Goal: Task Accomplishment & Management: Complete application form

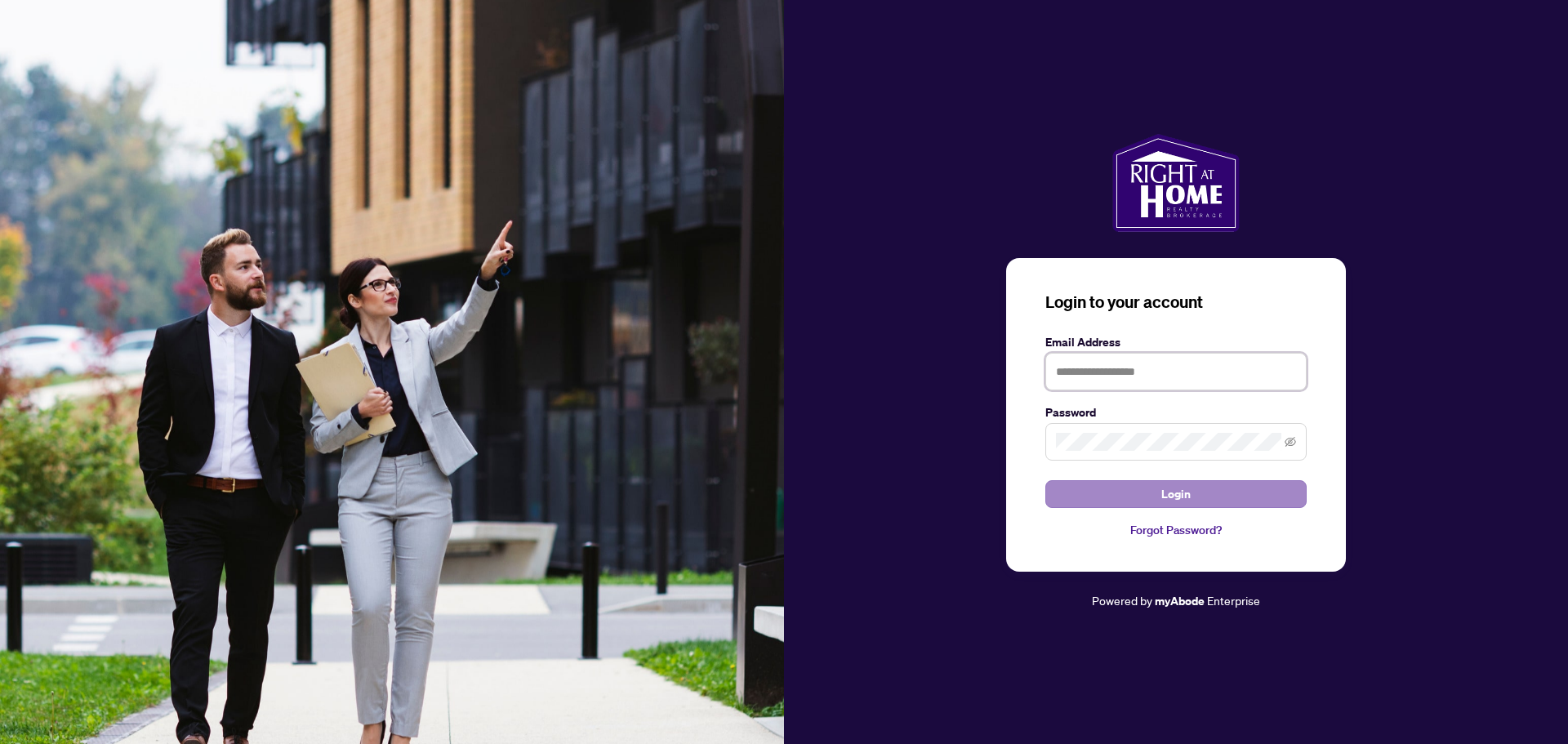
type input "**********"
click at [1176, 490] on span "Login" at bounding box center [1175, 495] width 29 height 26
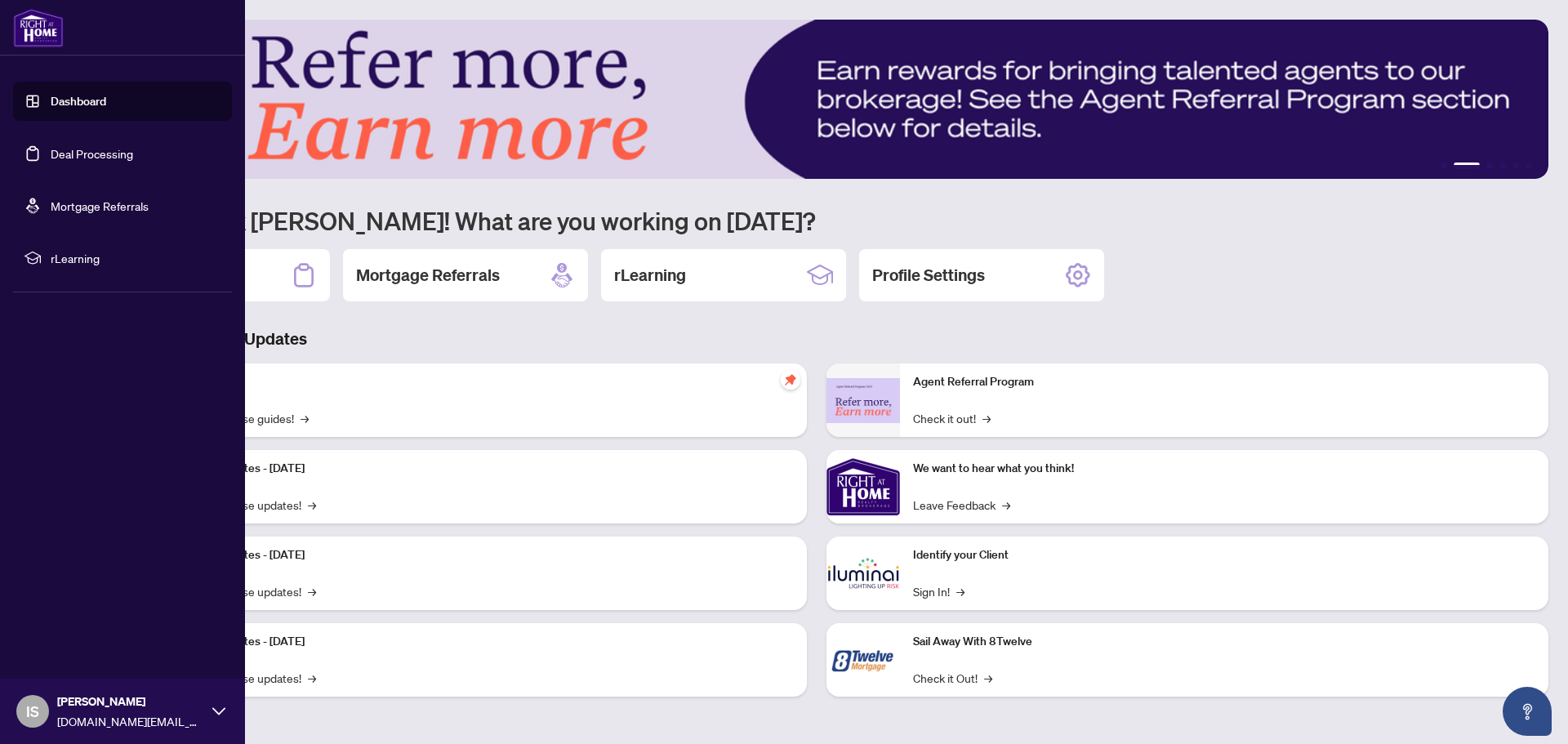
click at [63, 156] on link "Deal Processing" at bounding box center [92, 153] width 83 height 15
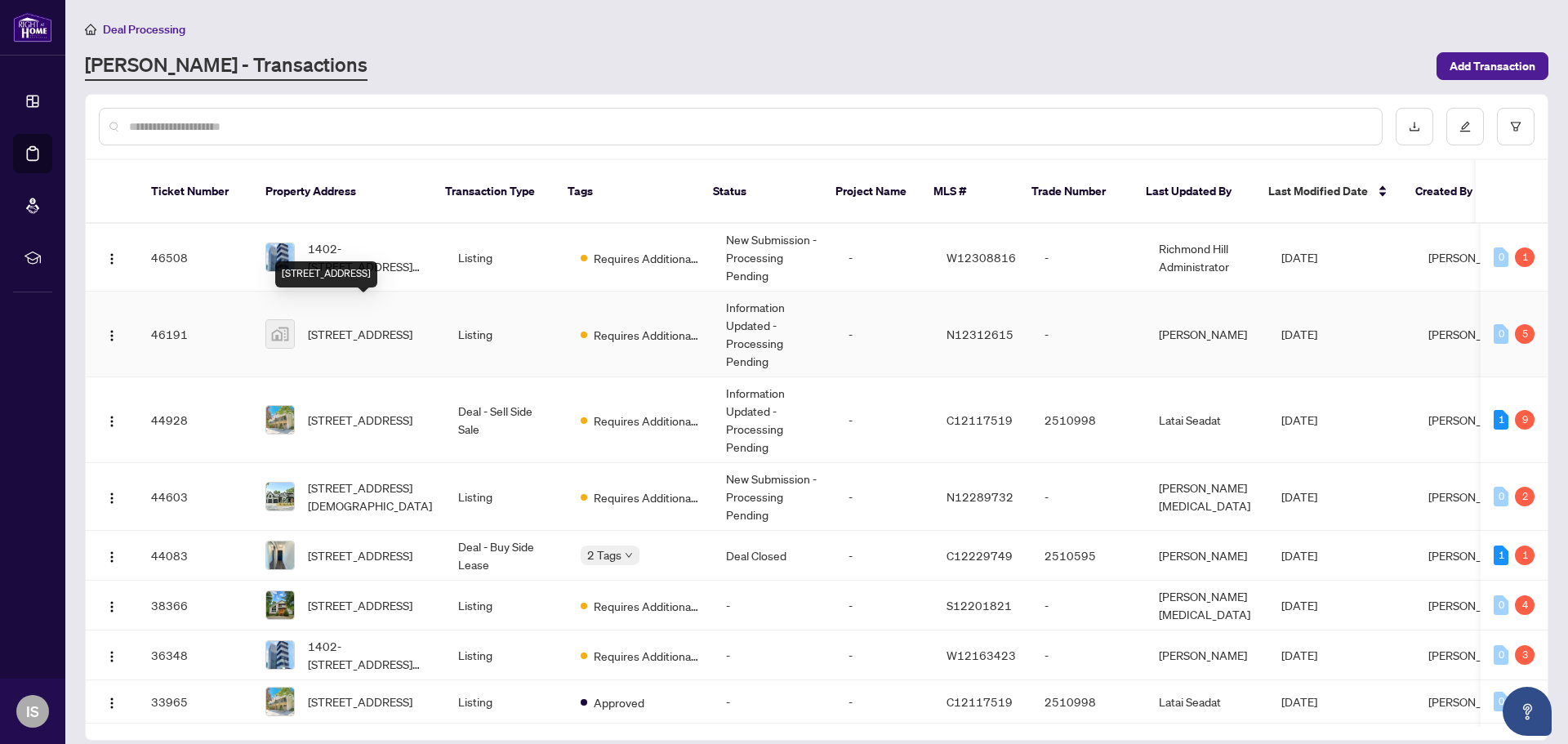
click at [370, 325] on span "[STREET_ADDRESS]" at bounding box center [359, 334] width 104 height 18
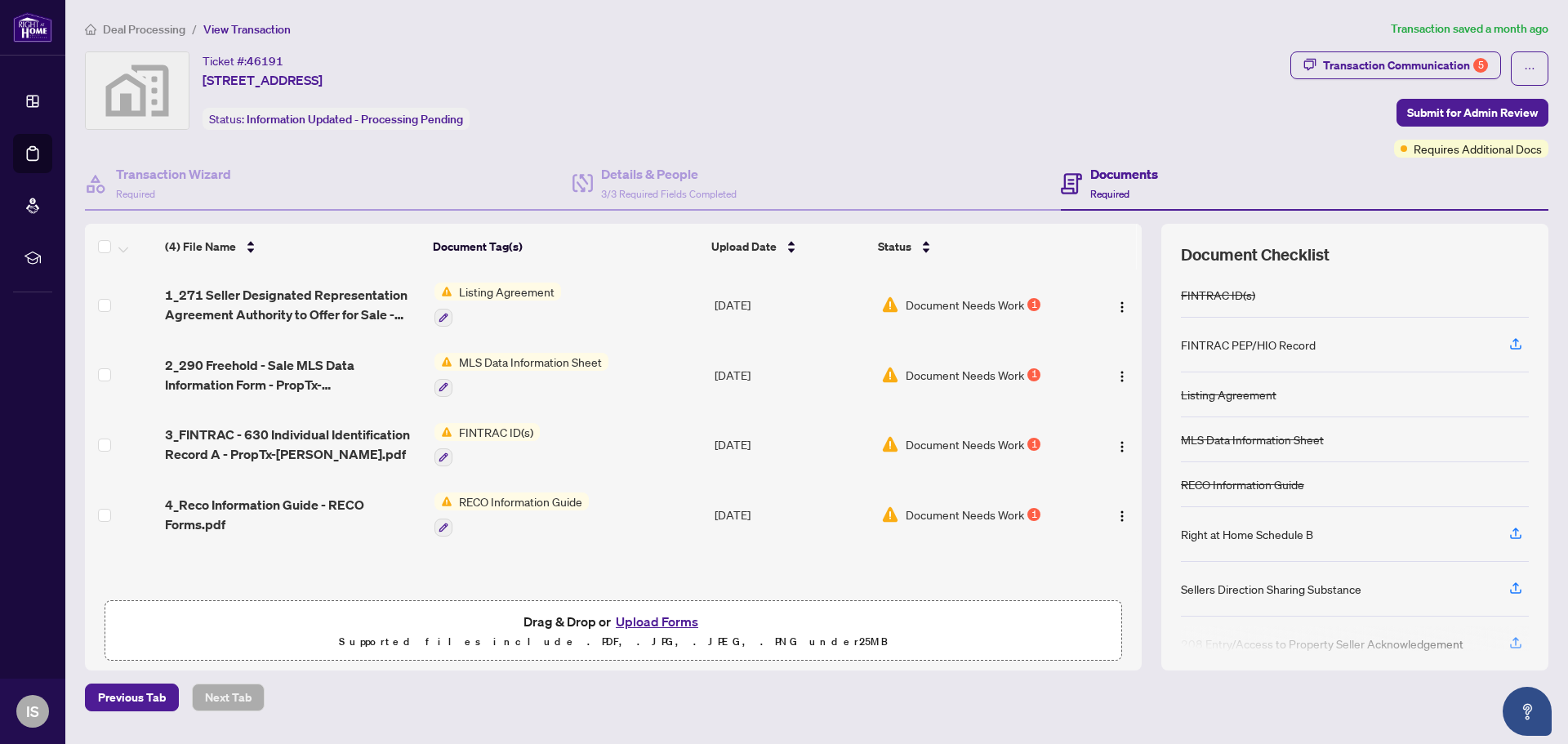
click at [504, 296] on span "Listing Agreement" at bounding box center [507, 292] width 109 height 18
click at [1117, 185] on div "Documents Required" at bounding box center [1124, 183] width 68 height 39
click at [637, 618] on button "Upload Forms" at bounding box center [657, 622] width 92 height 22
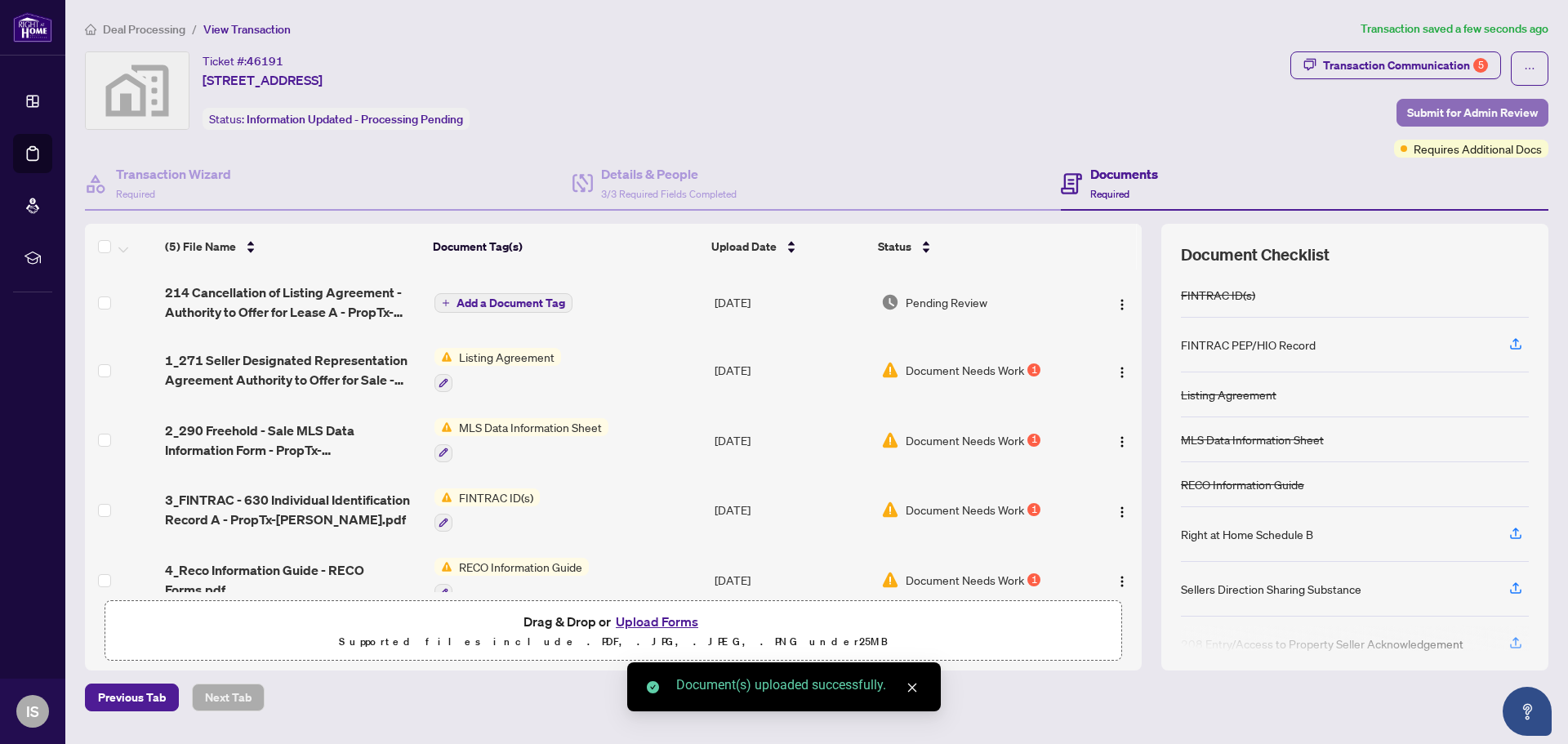
click at [1443, 110] on span "Submit for Admin Review" at bounding box center [1472, 113] width 131 height 26
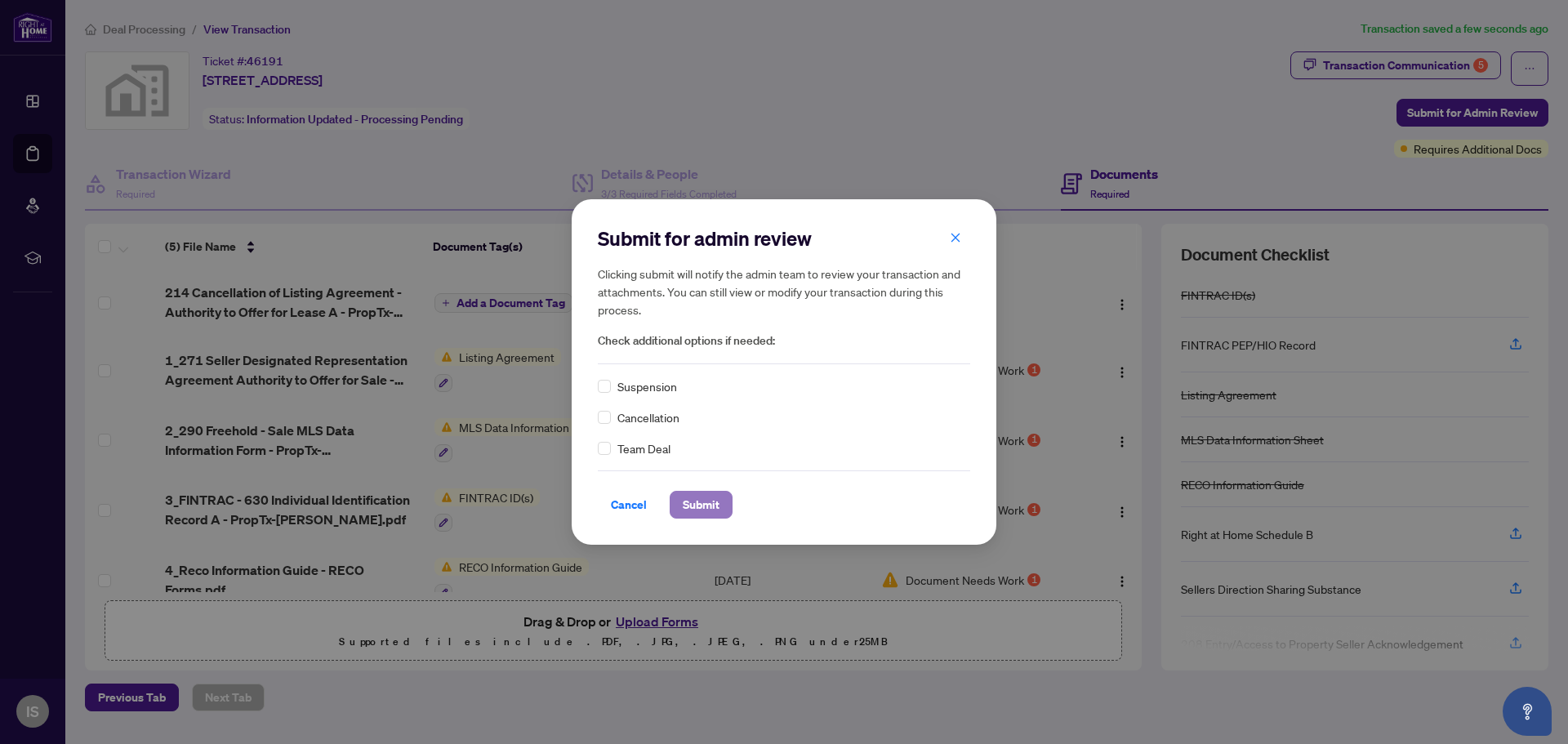
click at [717, 504] on span "Submit" at bounding box center [700, 505] width 37 height 26
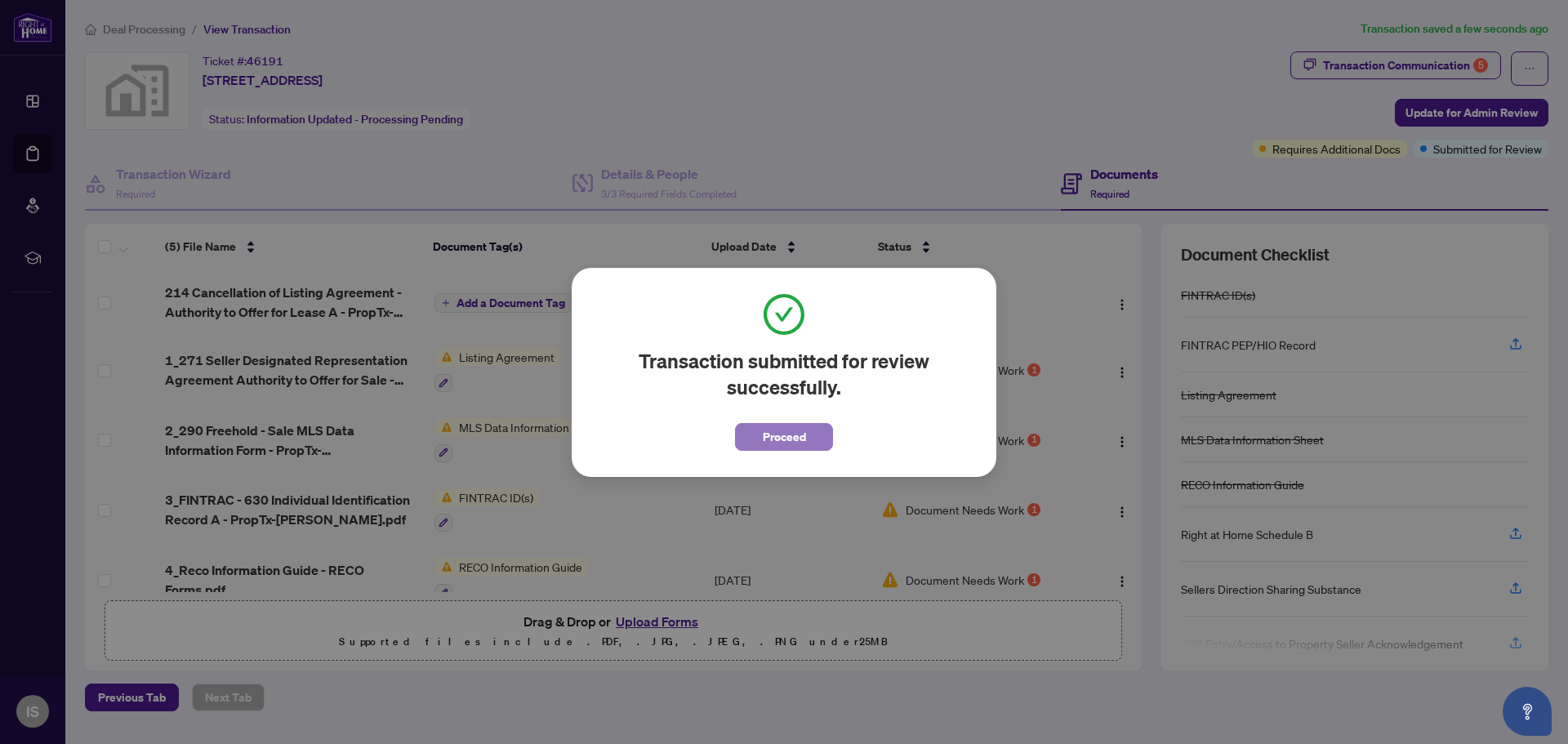
click at [760, 438] on button "Proceed" at bounding box center [784, 437] width 98 height 28
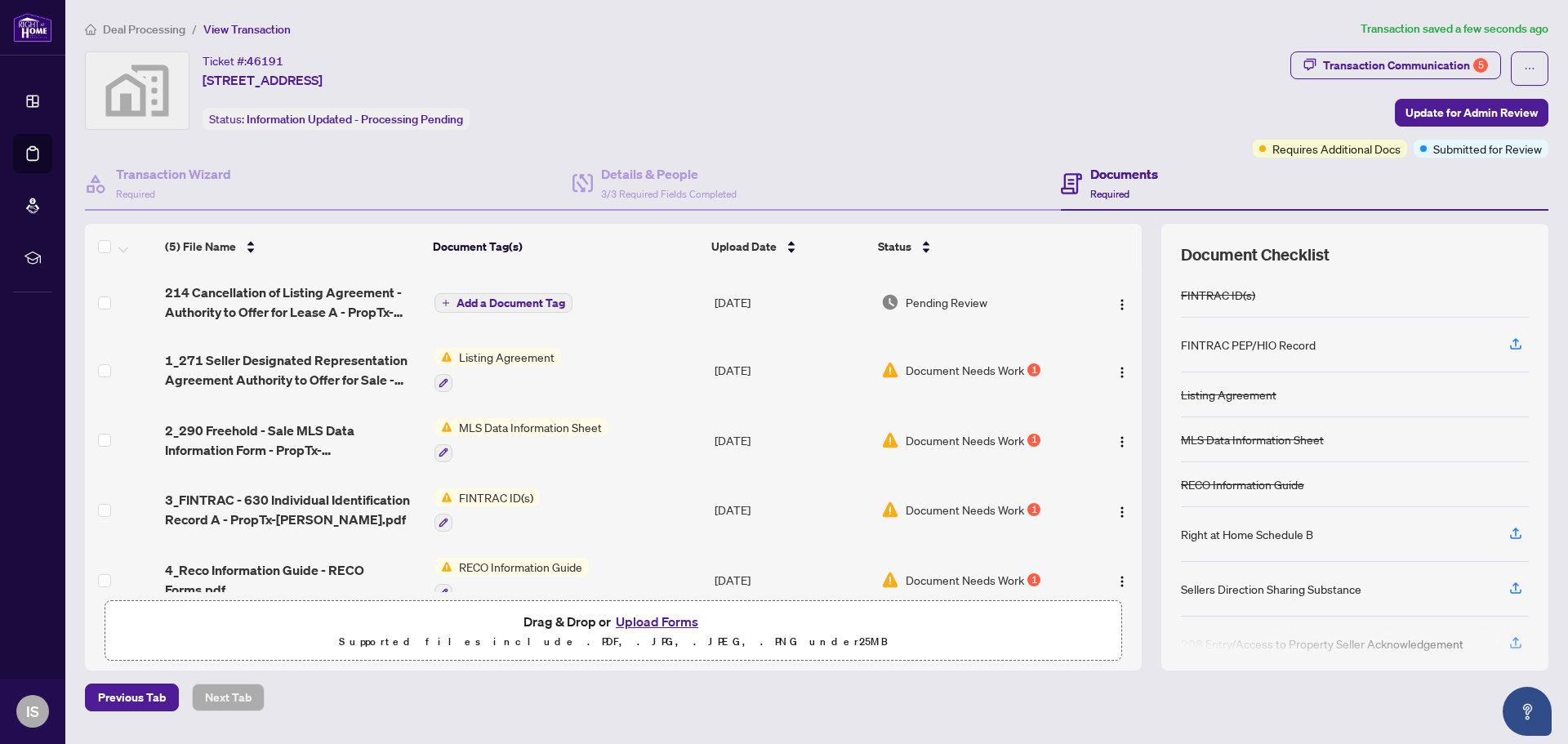
click at [532, 354] on span "Listing Agreement" at bounding box center [507, 356] width 109 height 18
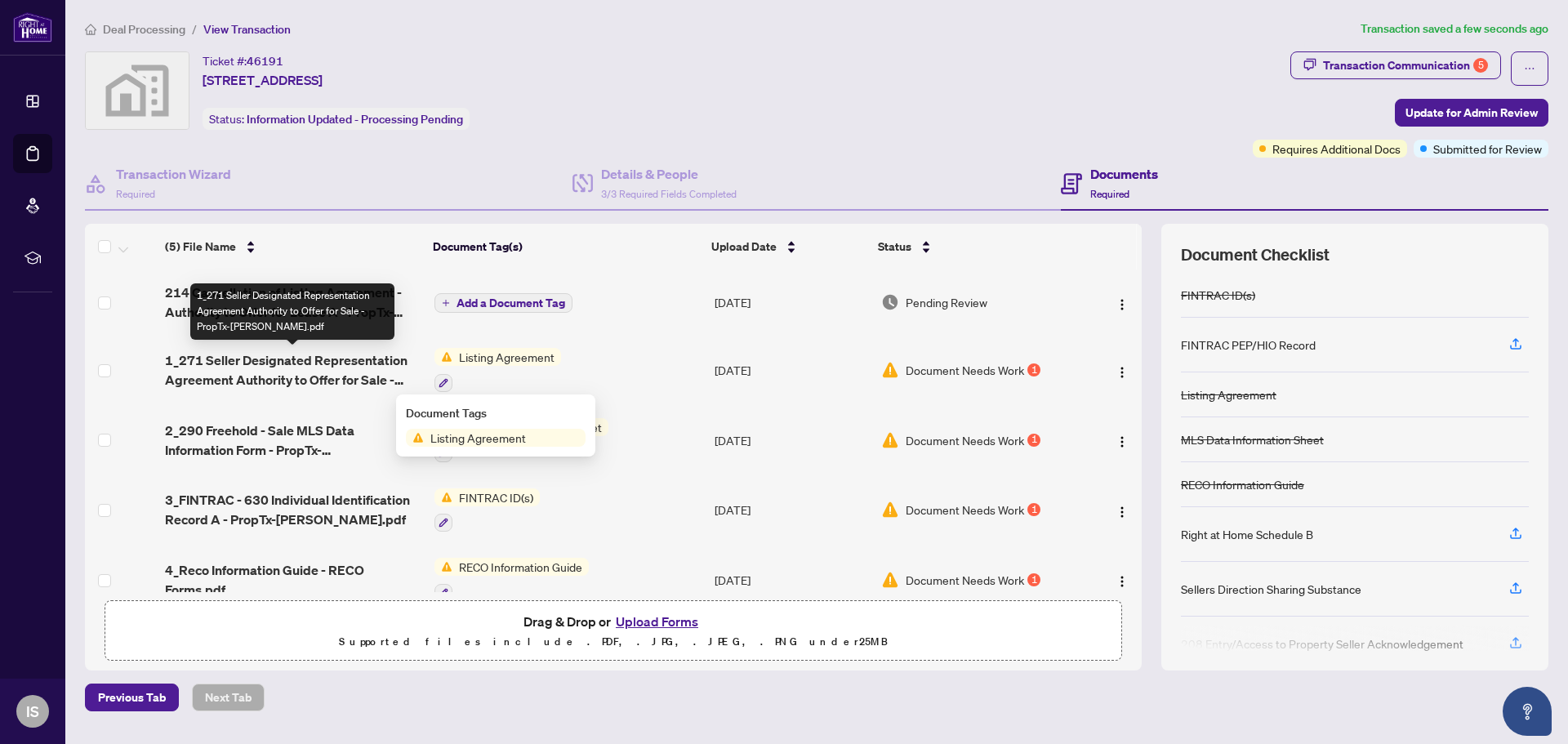
click at [286, 367] on span "1_271 Seller Designated Representation Agreement Authority to Offer for Sale - …" at bounding box center [292, 371] width 257 height 40
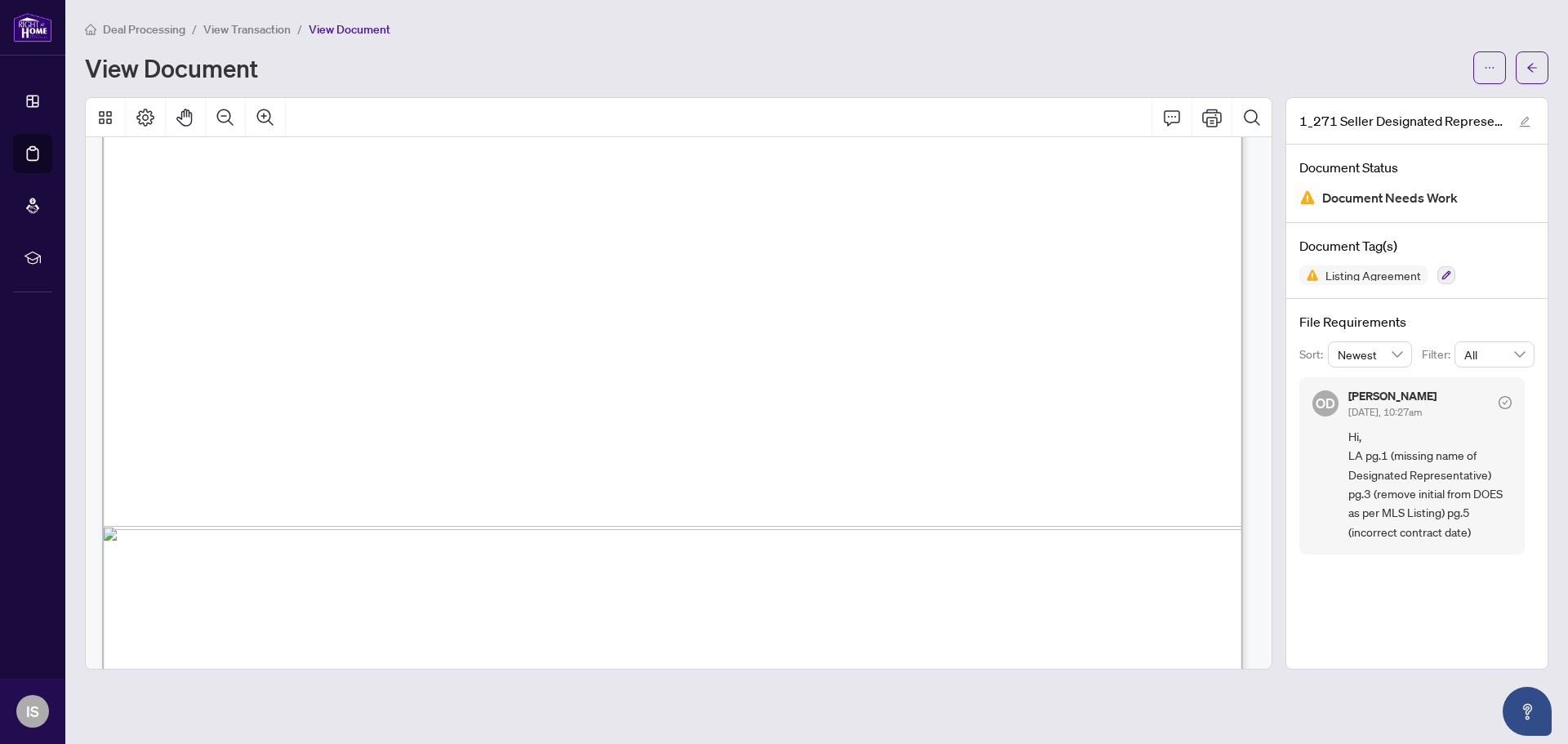
scroll to position [980, 0]
